Goal: Task Accomplishment & Management: Complete application form

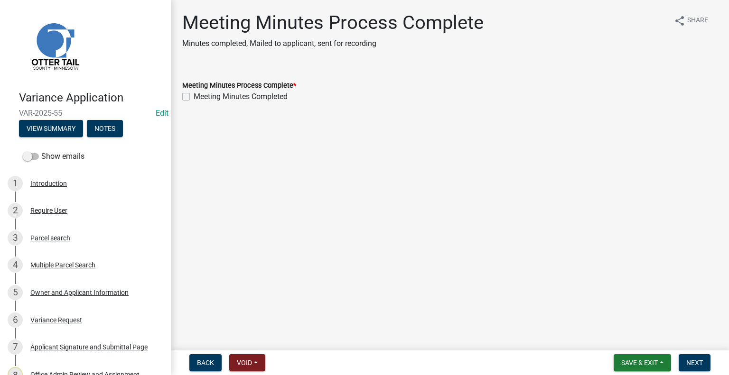
scroll to position [190, 0]
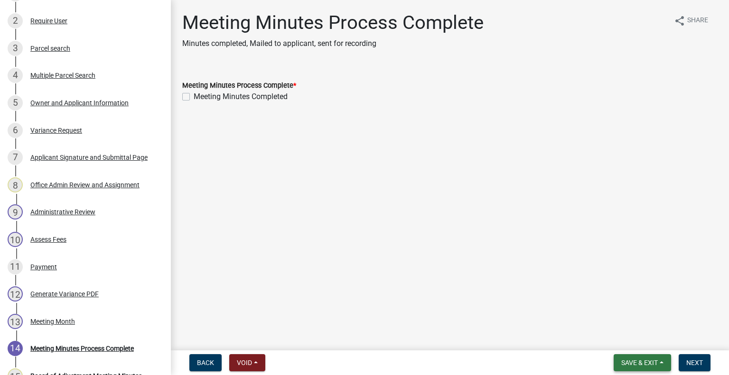
click at [629, 357] on button "Save & Exit" at bounding box center [641, 362] width 57 height 17
click at [625, 342] on button "Save & Exit" at bounding box center [633, 338] width 76 height 23
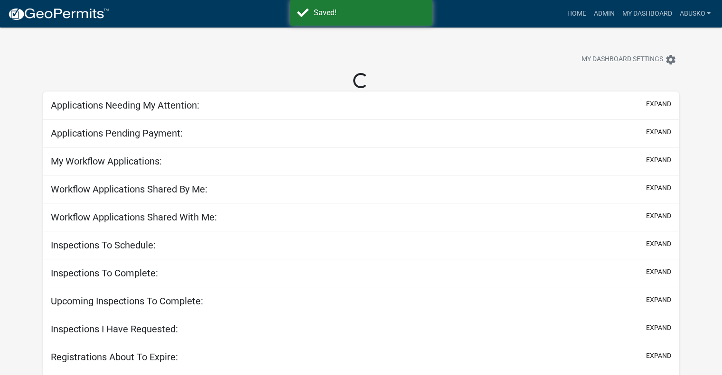
select select "1: 25"
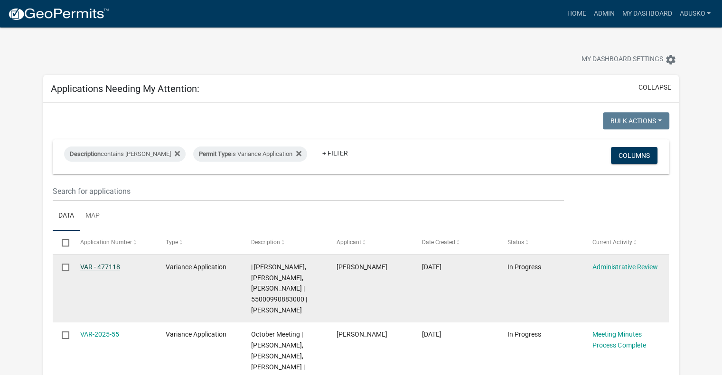
click at [93, 269] on link "VAR - 477118" at bounding box center [100, 267] width 40 height 8
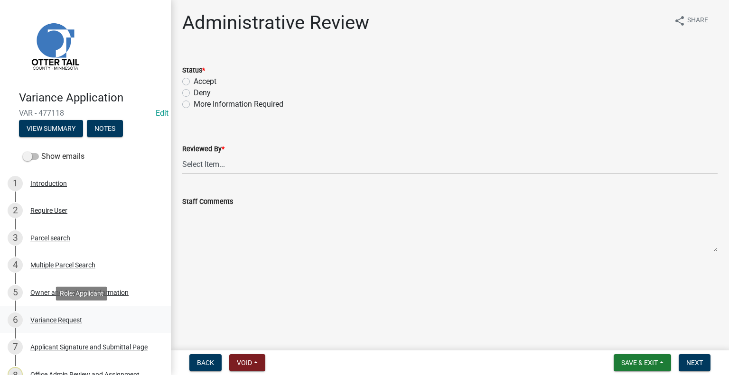
click at [55, 320] on div "Variance Request" at bounding box center [56, 320] width 52 height 7
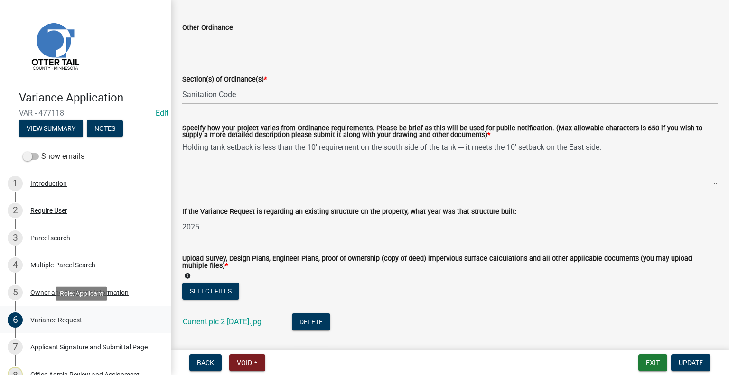
scroll to position [135, 0]
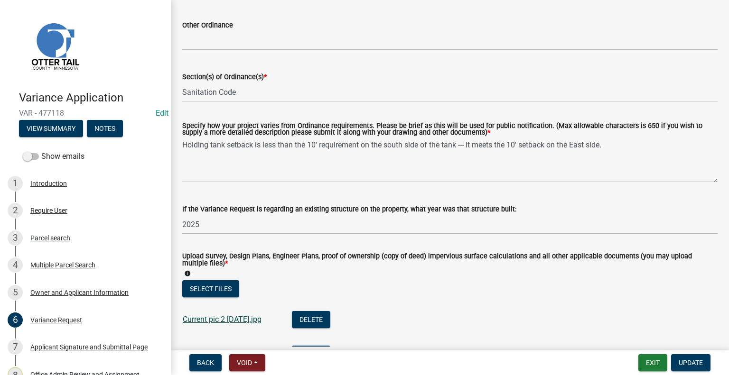
click at [213, 320] on link "Current pic 2 8.2.25.jpg" at bounding box center [222, 319] width 79 height 9
click at [469, 312] on li "Current pic 2 8.2.25.jpg Delete" at bounding box center [449, 321] width 535 height 35
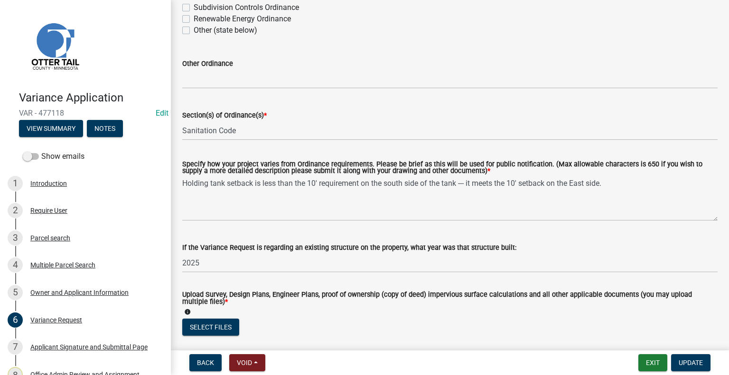
scroll to position [0, 0]
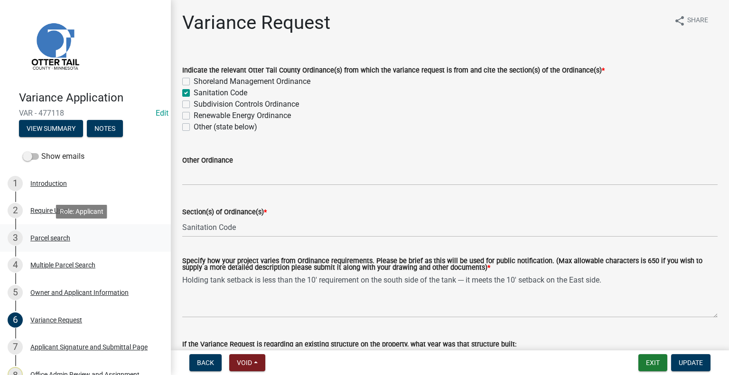
click at [59, 238] on div "Parcel search" at bounding box center [50, 238] width 40 height 7
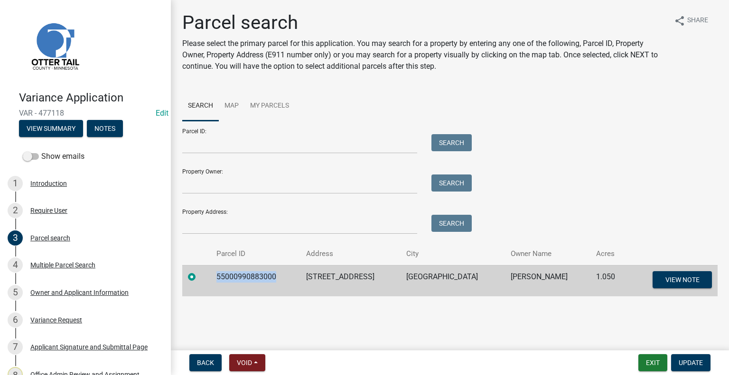
drag, startPoint x: 283, startPoint y: 278, endPoint x: 217, endPoint y: 296, distance: 68.1
click at [217, 296] on td "55000990883000" at bounding box center [255, 280] width 89 height 31
copy td "55000990883000"
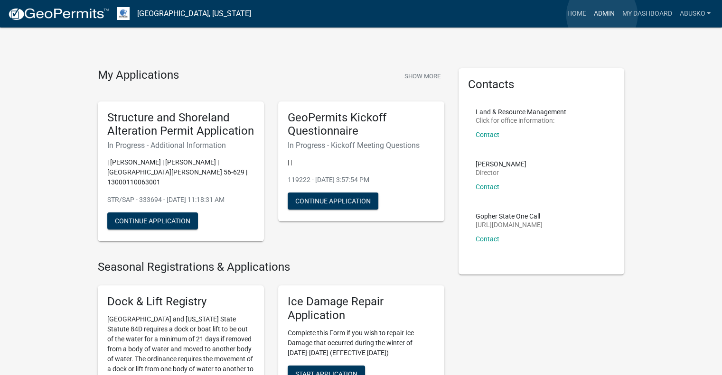
click at [602, 15] on link "Admin" at bounding box center [603, 14] width 28 height 18
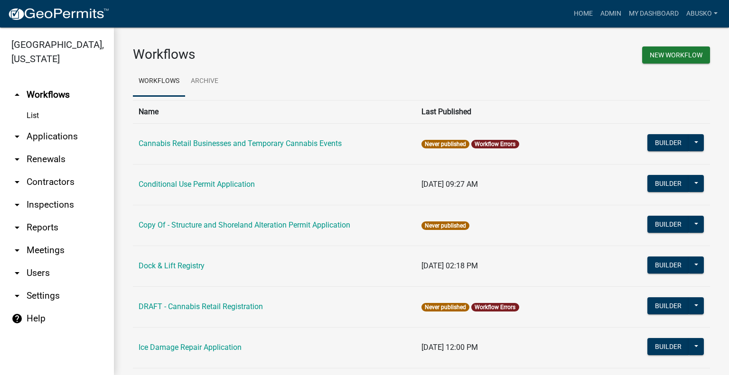
click at [56, 133] on link "arrow_drop_down Applications" at bounding box center [57, 136] width 114 height 23
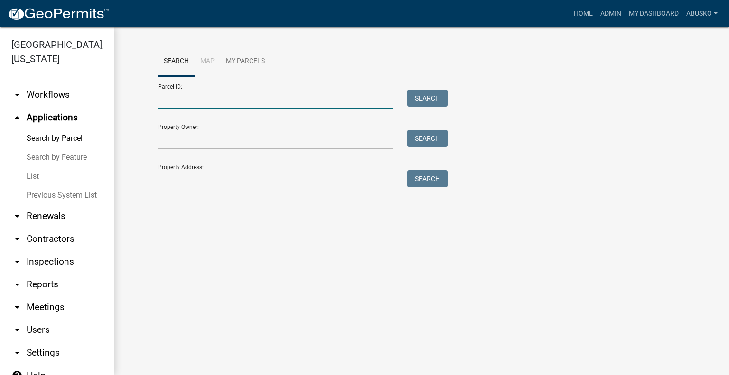
click at [174, 94] on input "Parcel ID:" at bounding box center [275, 99] width 235 height 19
paste input "55000990883000"
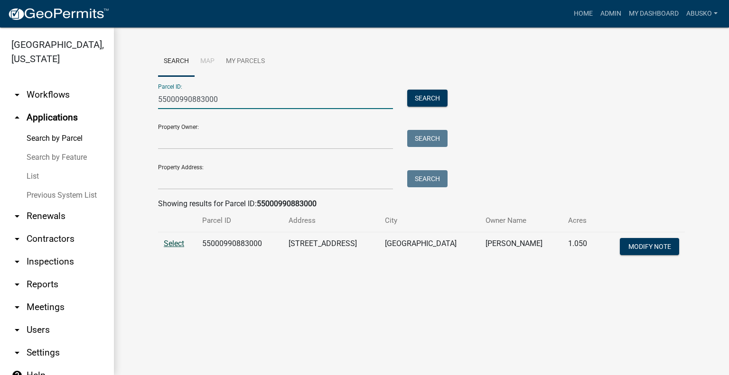
type input "55000990883000"
click at [176, 242] on span "Select" at bounding box center [174, 243] width 20 height 9
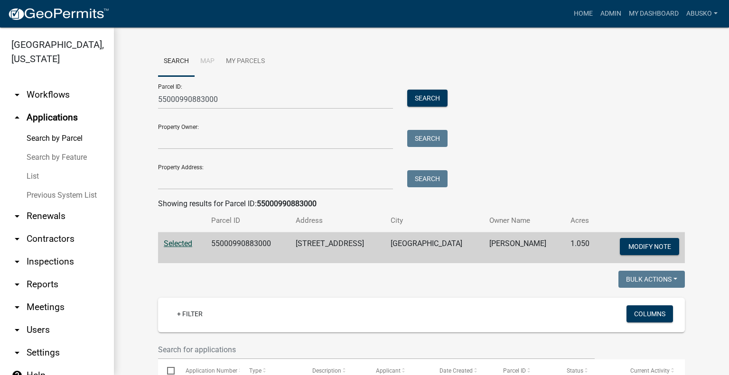
click at [550, 213] on th "Owner Name" at bounding box center [523, 221] width 81 height 22
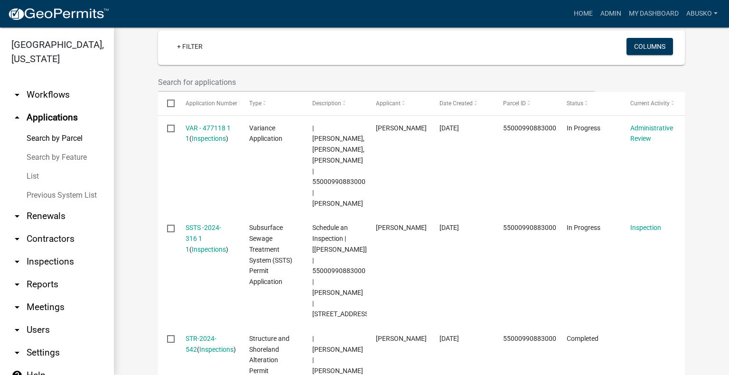
scroll to position [271, 0]
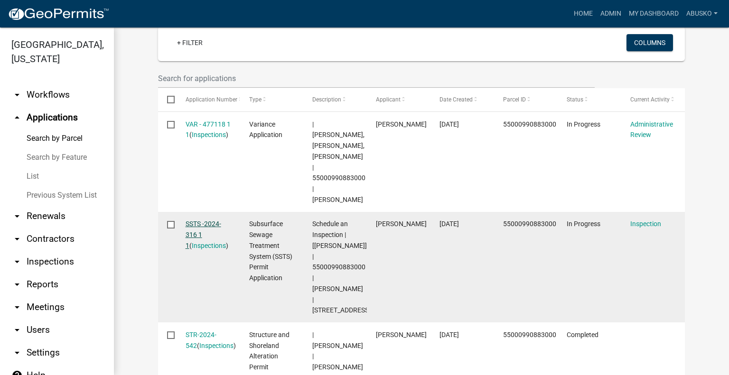
click at [197, 220] on link "SSTS -2024-316 1 1" at bounding box center [204, 234] width 36 height 29
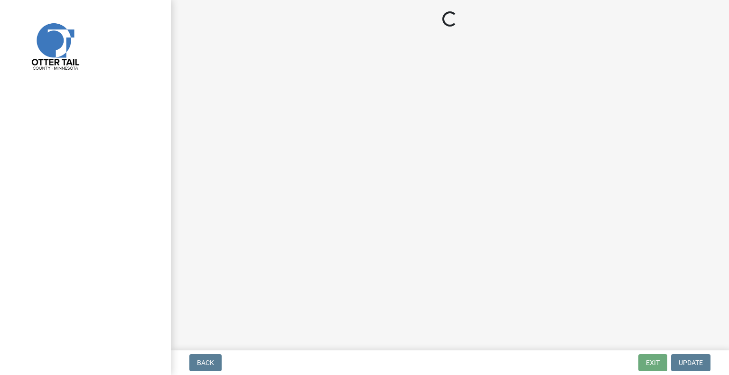
select select "710d5f49-2663-4e73-9718-d0c4e189f5ed"
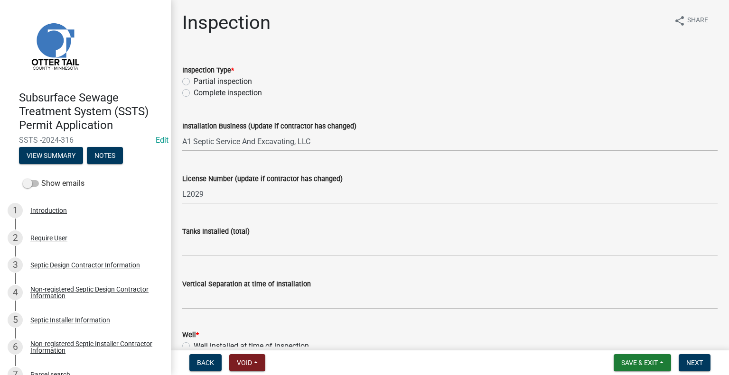
click at [398, 285] on div "Vertical Separation at time of Installation" at bounding box center [449, 283] width 535 height 11
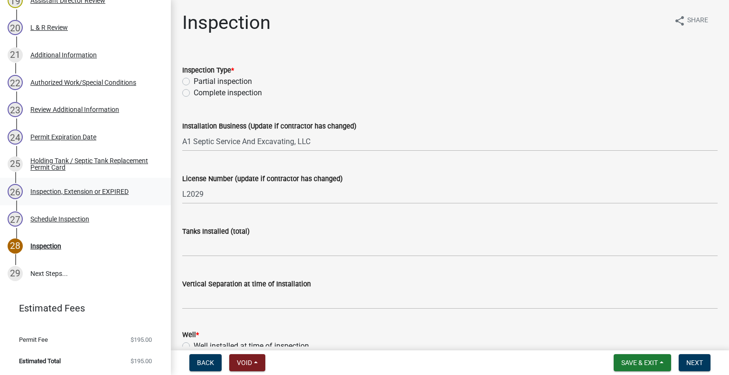
click at [79, 194] on div "Inspection, Extension or EXPIRED" at bounding box center [79, 191] width 98 height 7
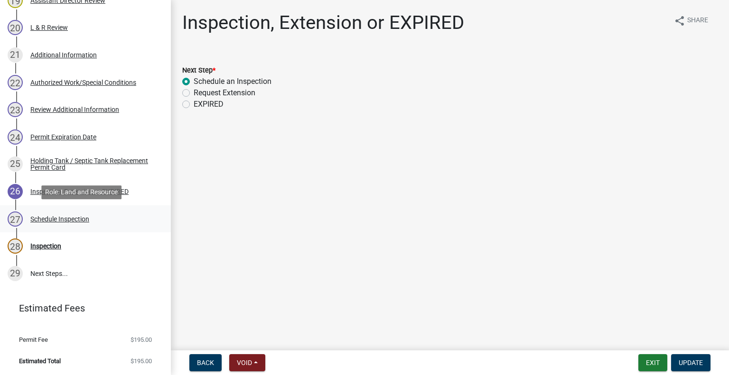
click at [64, 216] on div "Schedule Inspection" at bounding box center [59, 219] width 59 height 7
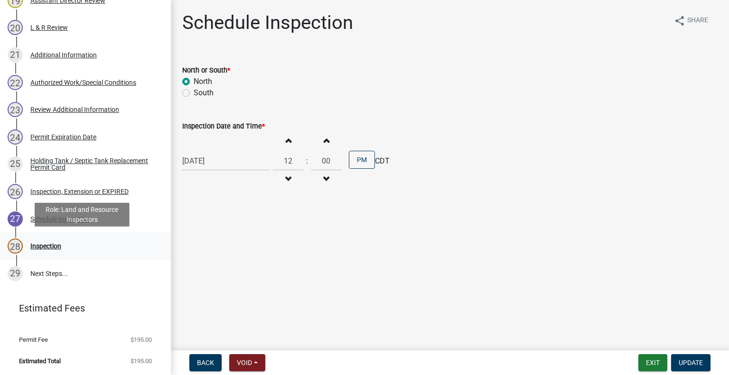
click at [58, 243] on div "Inspection" at bounding box center [45, 246] width 31 height 7
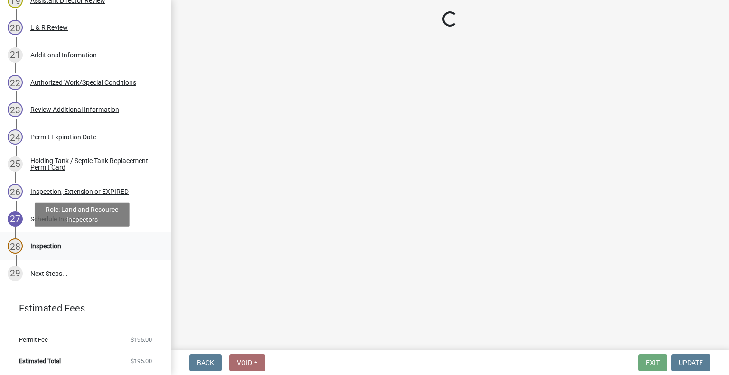
select select "710d5f49-2663-4e73-9718-d0c4e189f5ed"
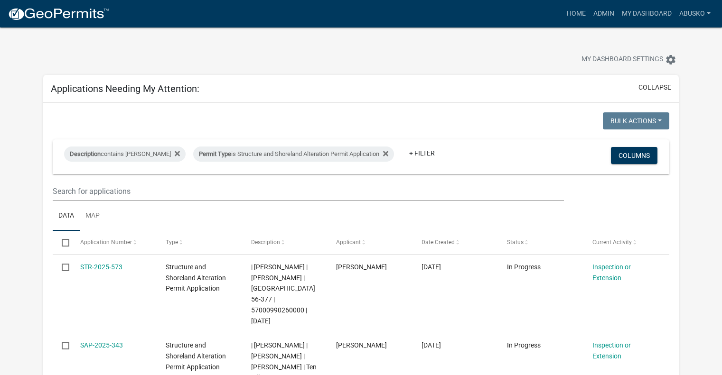
select select "1: 25"
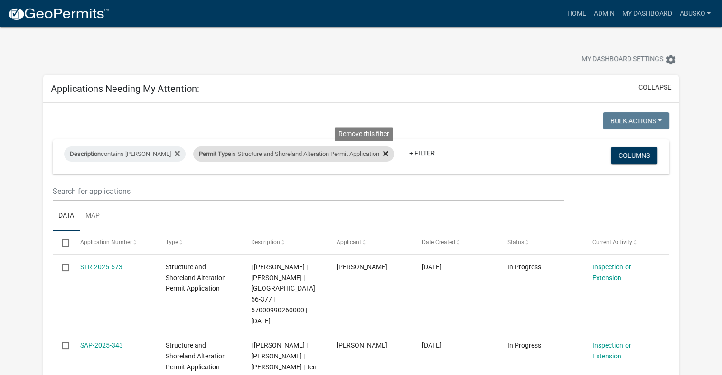
click at [383, 150] on icon at bounding box center [385, 154] width 5 height 8
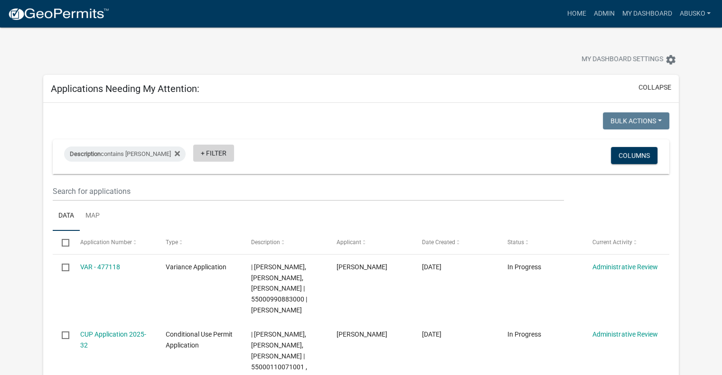
click at [193, 155] on link "+ Filter" at bounding box center [213, 153] width 41 height 17
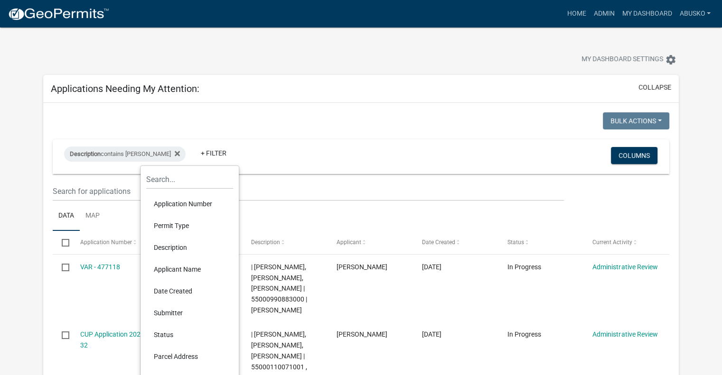
click at [185, 222] on li "Permit Type" at bounding box center [189, 226] width 87 height 22
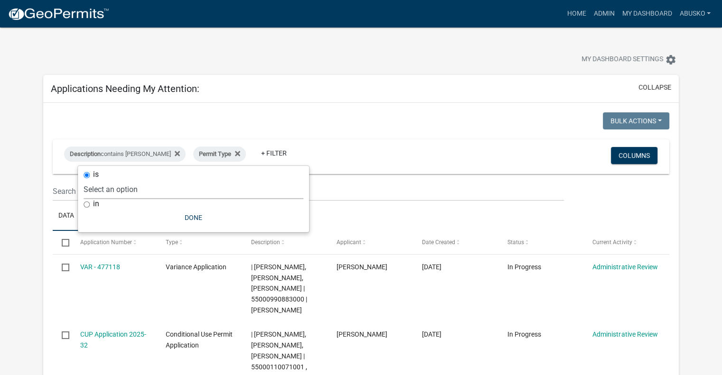
click at [158, 190] on select "Select an option Building Contractor / Excavators (Registration) Building Contr…" at bounding box center [193, 189] width 220 height 19
select select "6e70a9fa-9a46-4129-9cb1-bdd16cff0c50"
click at [116, 180] on select "Select an option Building Contractor / Excavators (Registration) Building Contr…" at bounding box center [193, 189] width 220 height 19
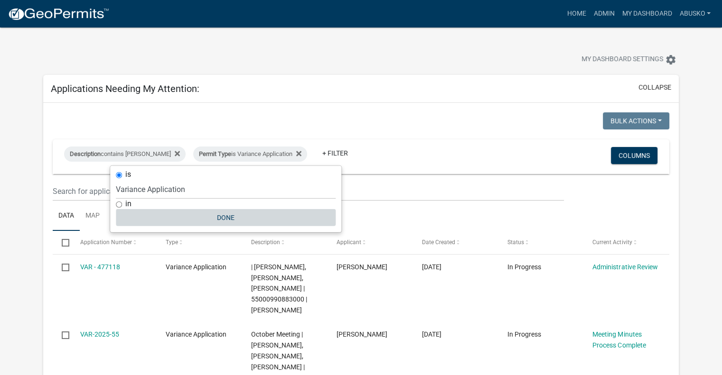
click at [228, 215] on button "Done" at bounding box center [226, 217] width 220 height 17
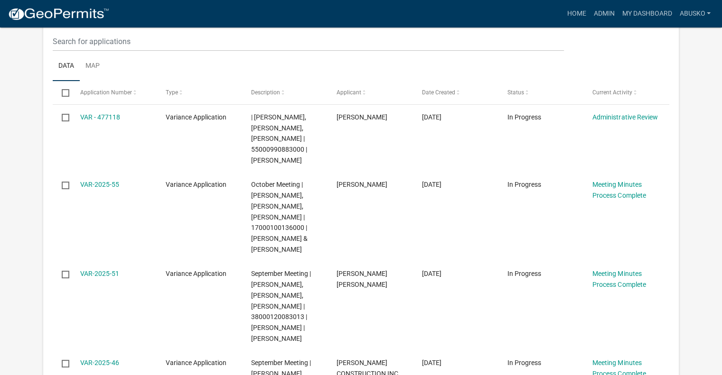
scroll to position [152, 0]
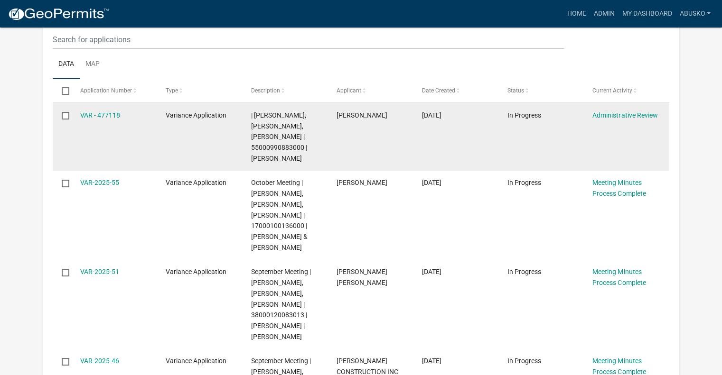
click at [93, 110] on div "VAR - 477118" at bounding box center [113, 115] width 67 height 11
click at [95, 114] on link "VAR - 477118" at bounding box center [100, 115] width 40 height 8
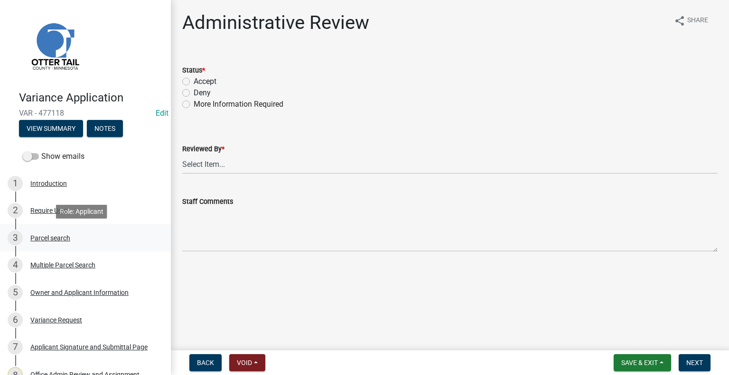
click at [53, 241] on div "Parcel search" at bounding box center [50, 238] width 40 height 7
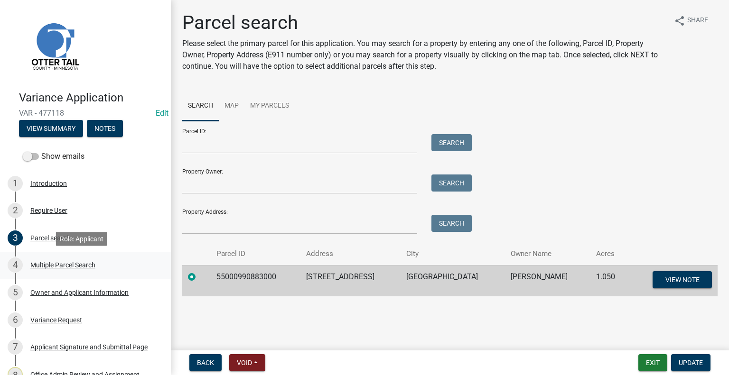
click at [54, 265] on div "Multiple Parcel Search" at bounding box center [62, 265] width 65 height 7
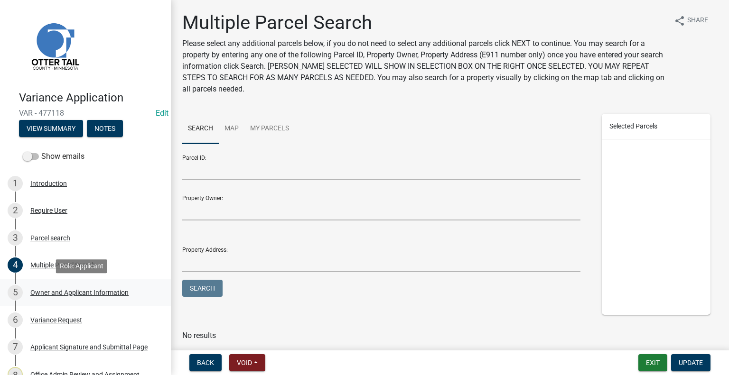
click at [62, 289] on div "Owner and Applicant Information" at bounding box center [79, 292] width 98 height 7
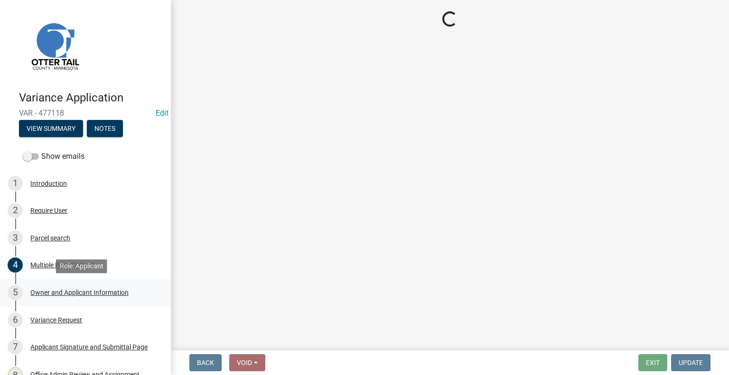
select select "758382b1-a9b7-40fb-b133-d60fa51a6422"
